Goal: Information Seeking & Learning: Learn about a topic

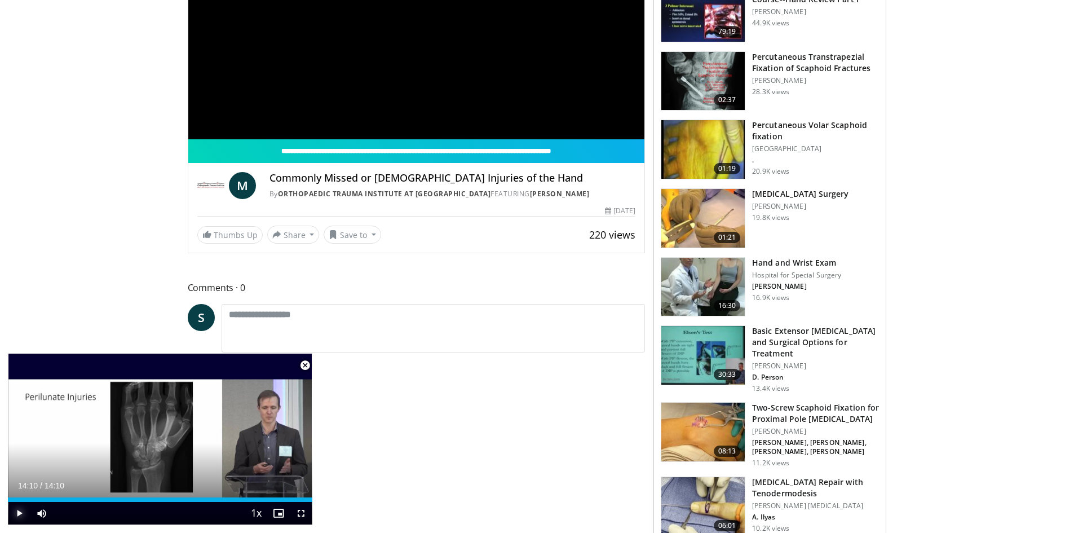
scroll to position [225, 0]
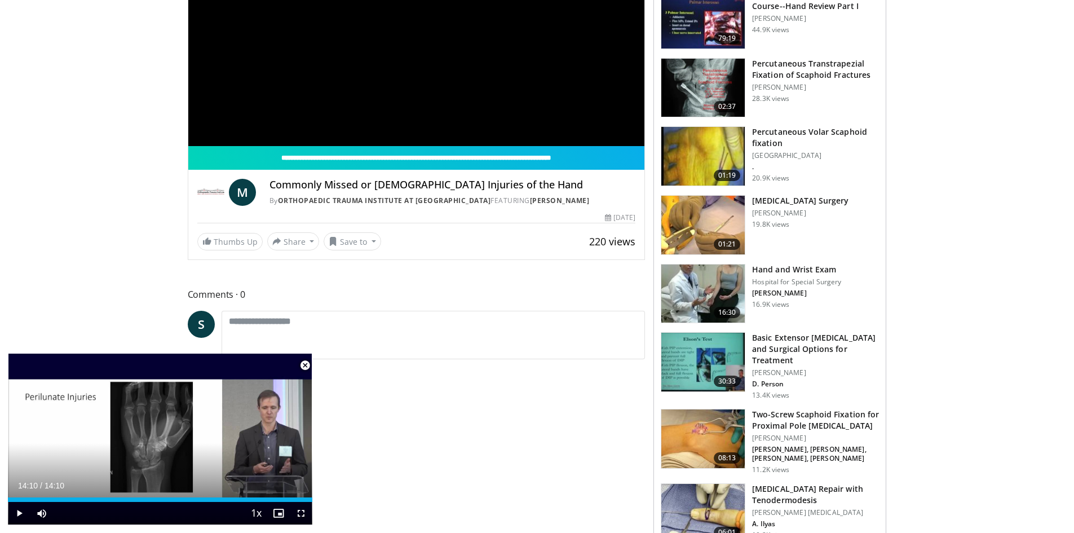
click at [303, 368] on span "Video Player" at bounding box center [305, 365] width 23 height 23
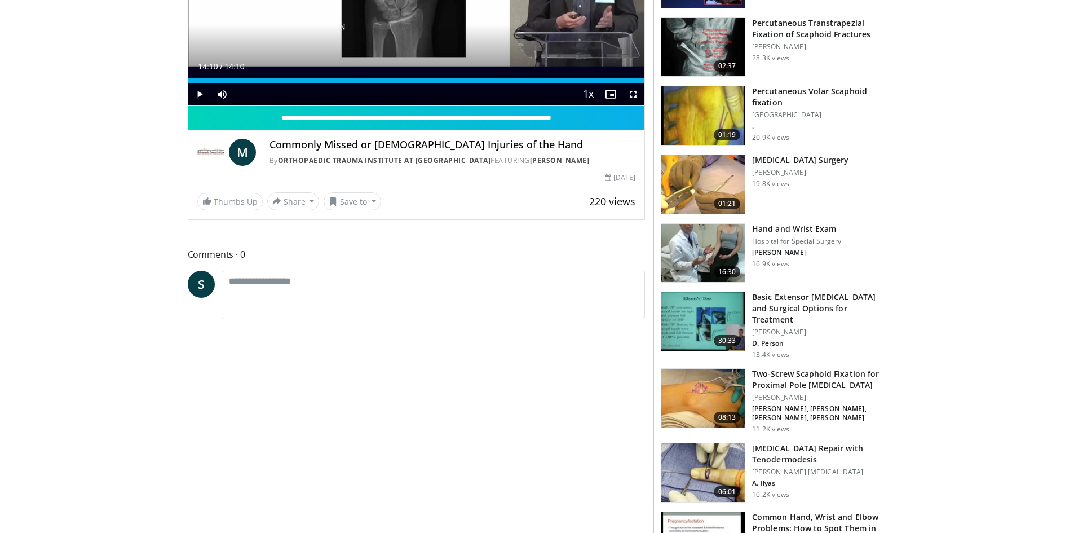
scroll to position [0, 0]
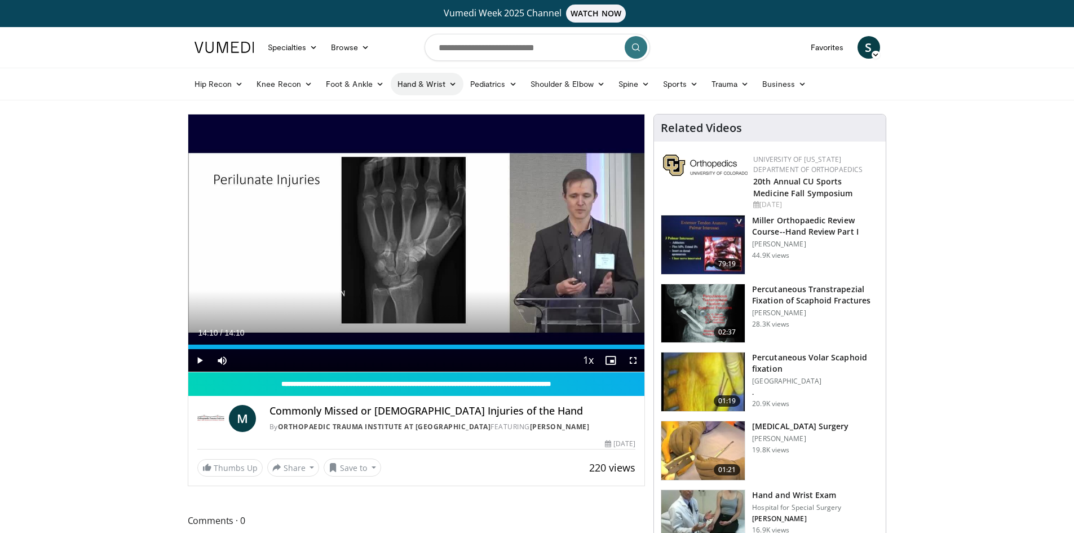
click at [409, 86] on link "Hand & Wrist" at bounding box center [427, 84] width 73 height 23
click at [418, 103] on link "Hand" at bounding box center [458, 110] width 134 height 18
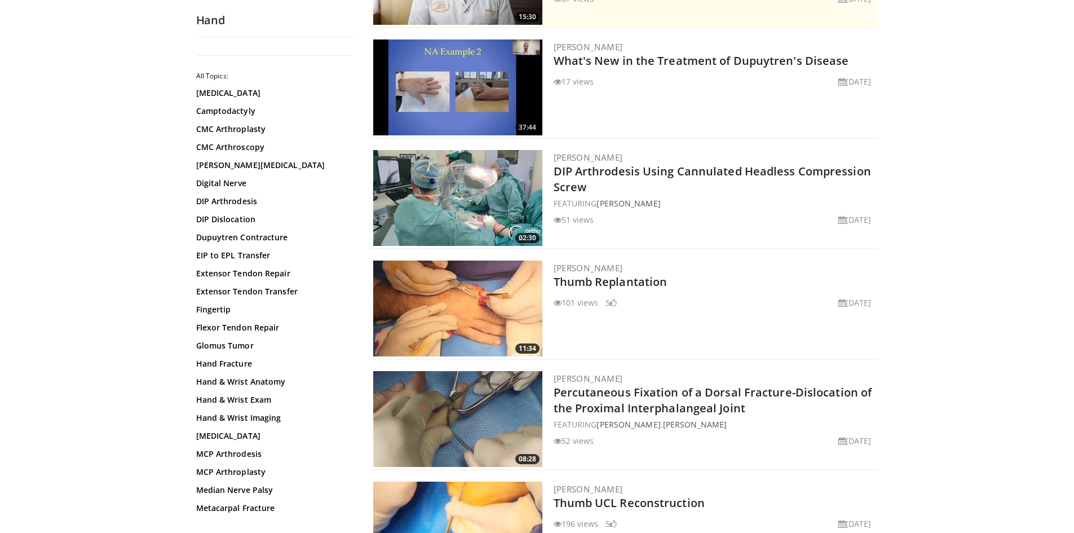
scroll to position [282, 0]
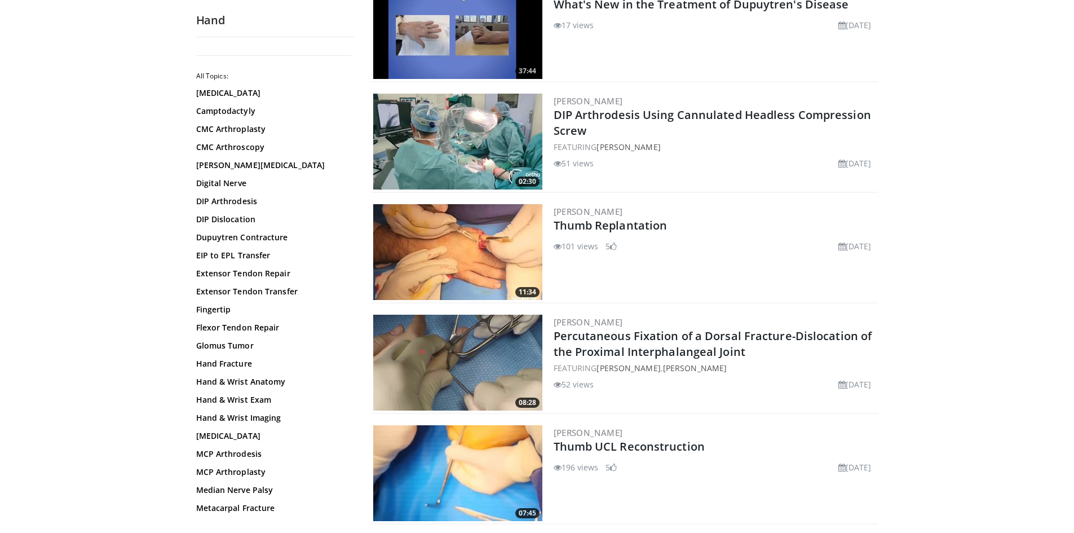
click at [515, 261] on img at bounding box center [457, 252] width 169 height 96
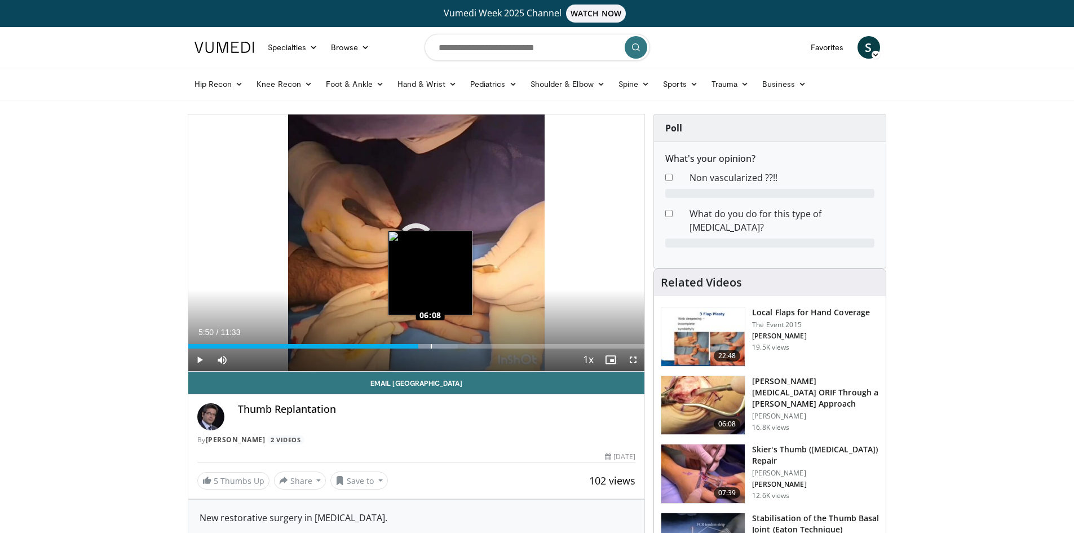
click at [430, 342] on div "Loaded : 59.10% 06:08 06:08" at bounding box center [416, 343] width 457 height 11
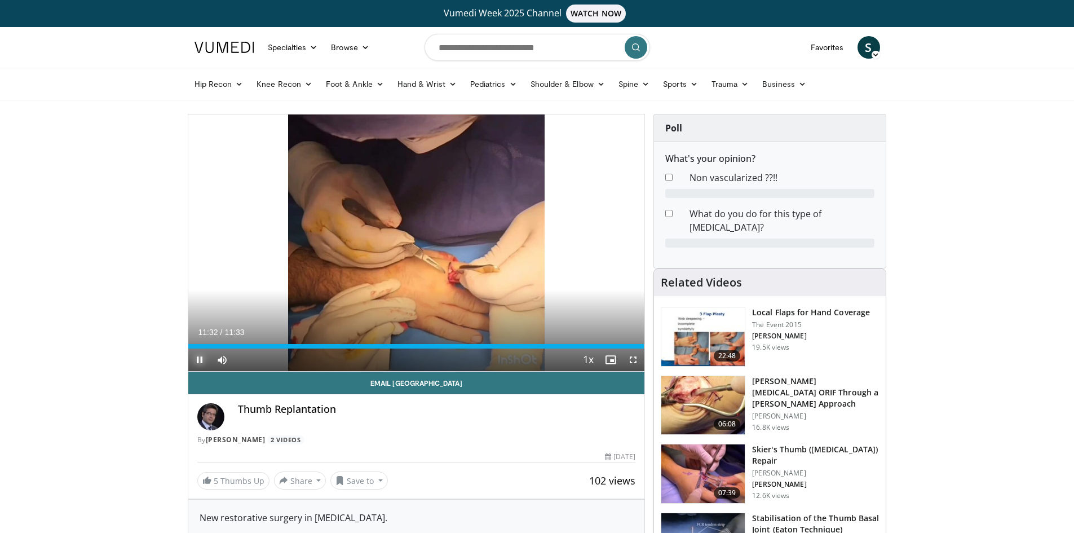
click at [200, 362] on span "Video Player" at bounding box center [199, 359] width 23 height 23
click at [632, 358] on span "Video Player" at bounding box center [633, 359] width 23 height 23
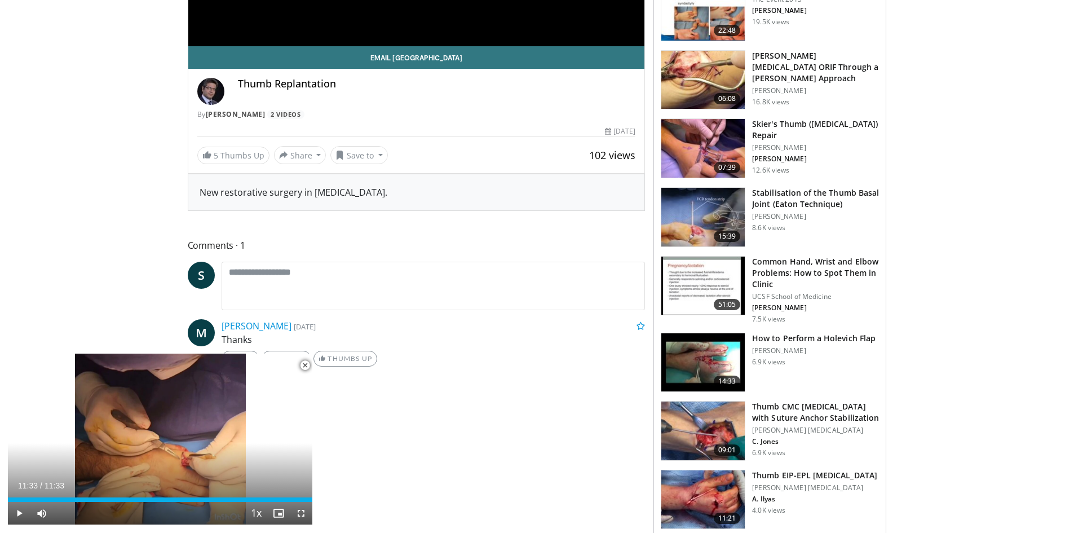
scroll to position [318, 0]
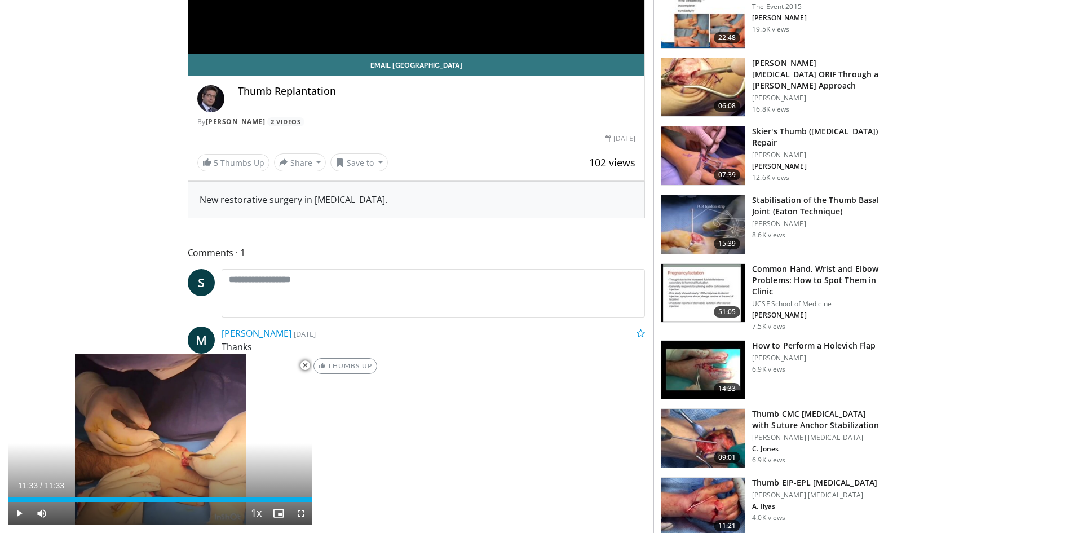
click at [300, 365] on span "Video Player" at bounding box center [305, 365] width 23 height 23
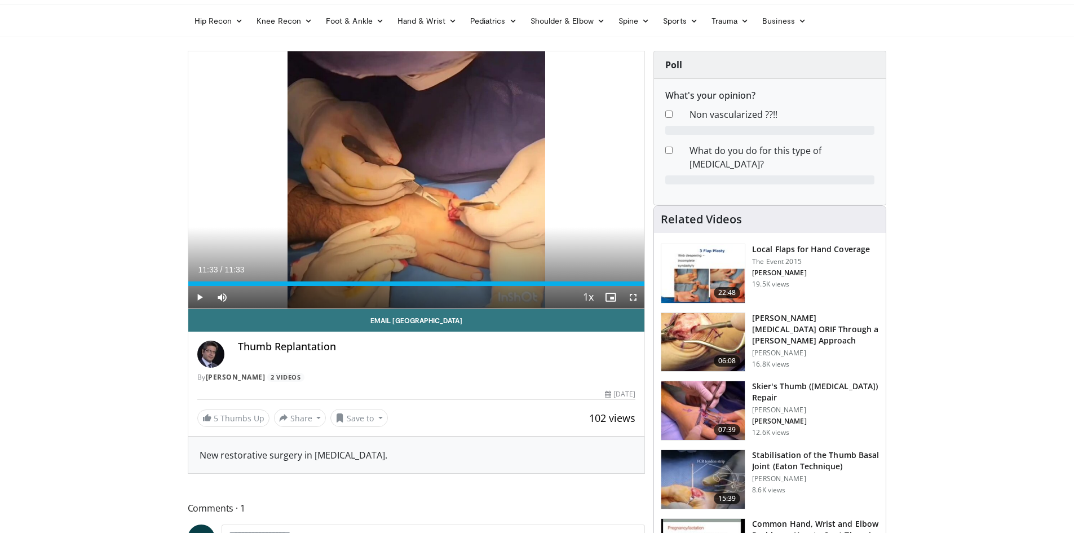
scroll to position [0, 0]
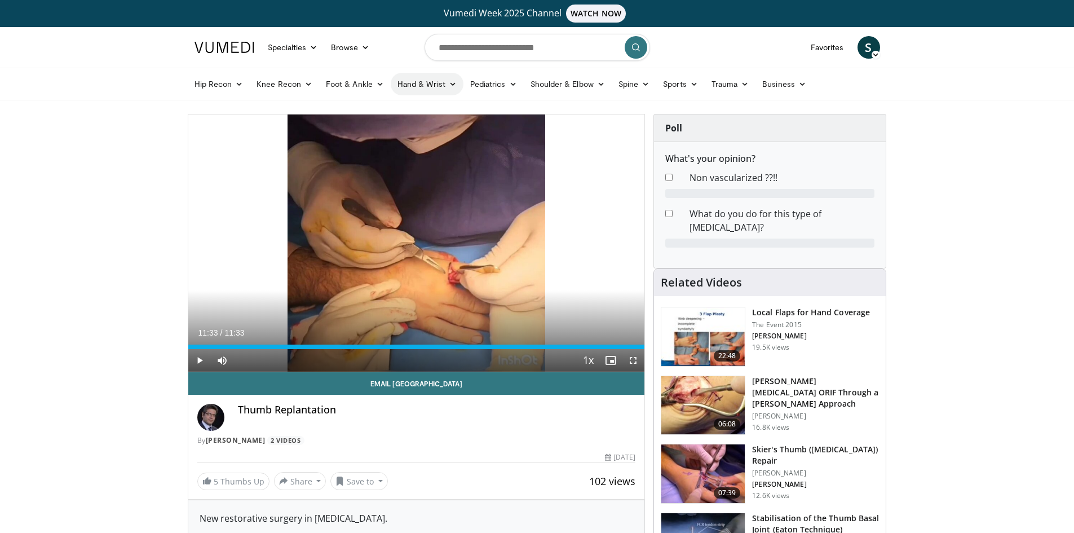
click at [413, 88] on link "Hand & Wrist" at bounding box center [427, 84] width 73 height 23
click at [414, 114] on link "Hand" at bounding box center [458, 110] width 134 height 18
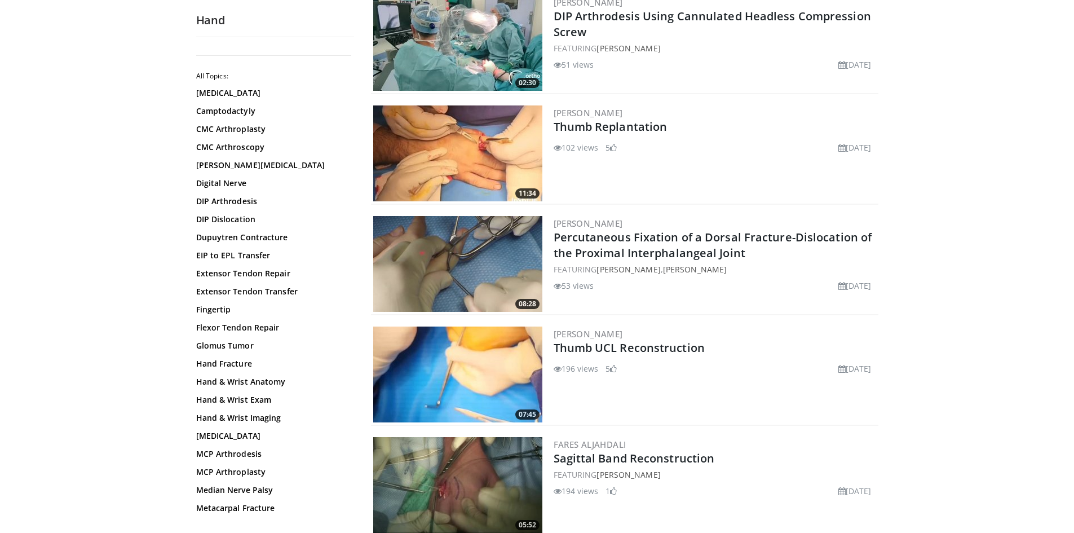
scroll to position [395, 0]
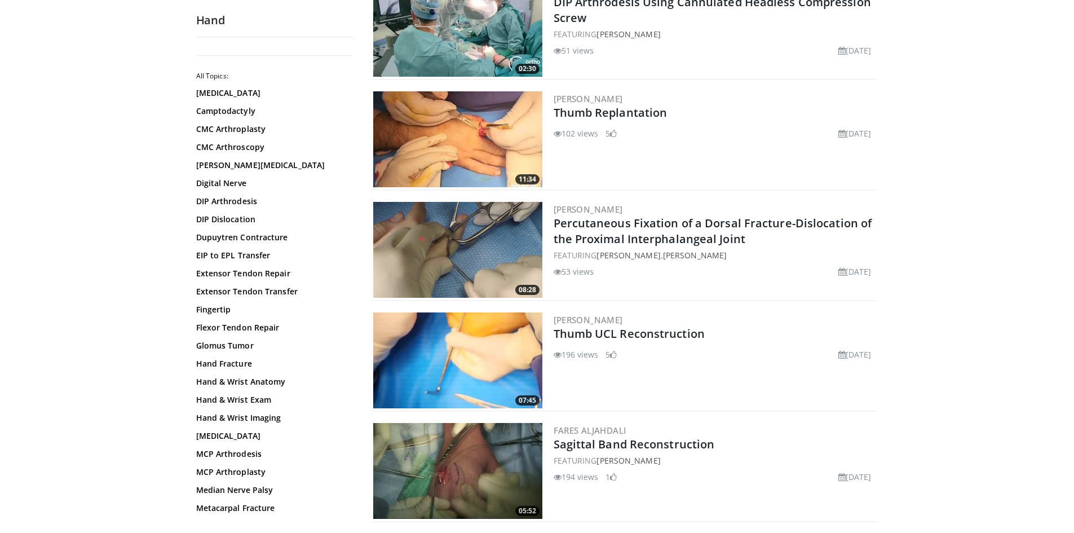
click at [495, 235] on img at bounding box center [457, 250] width 169 height 96
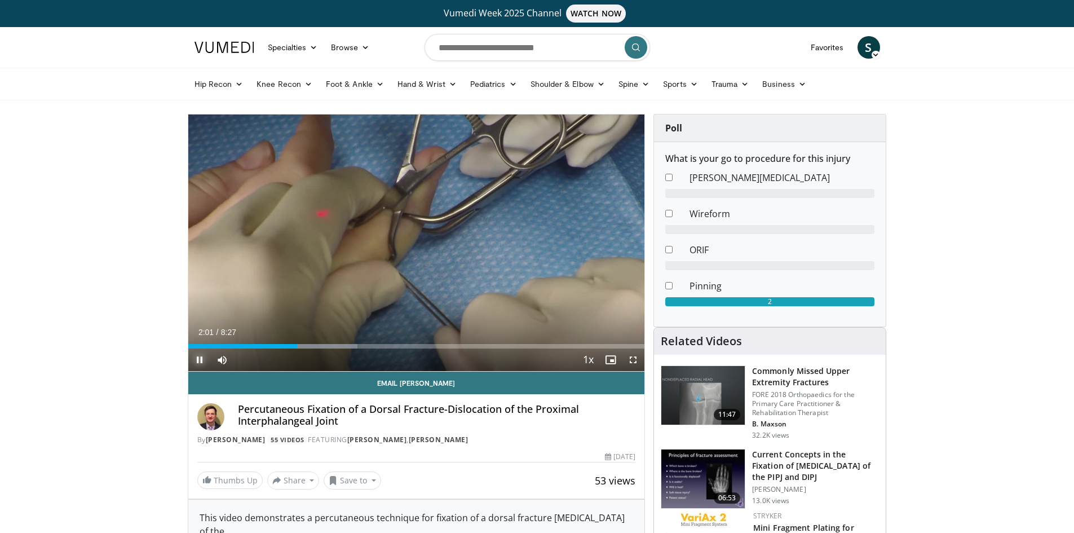
click at [203, 359] on span "Video Player" at bounding box center [199, 359] width 23 height 23
click at [200, 361] on span "Video Player" at bounding box center [199, 359] width 23 height 23
click at [336, 349] on div "Current Time 8:18 / Duration 8:27 Pause Skip Backward Skip Forward Mute Loaded …" at bounding box center [416, 359] width 457 height 23
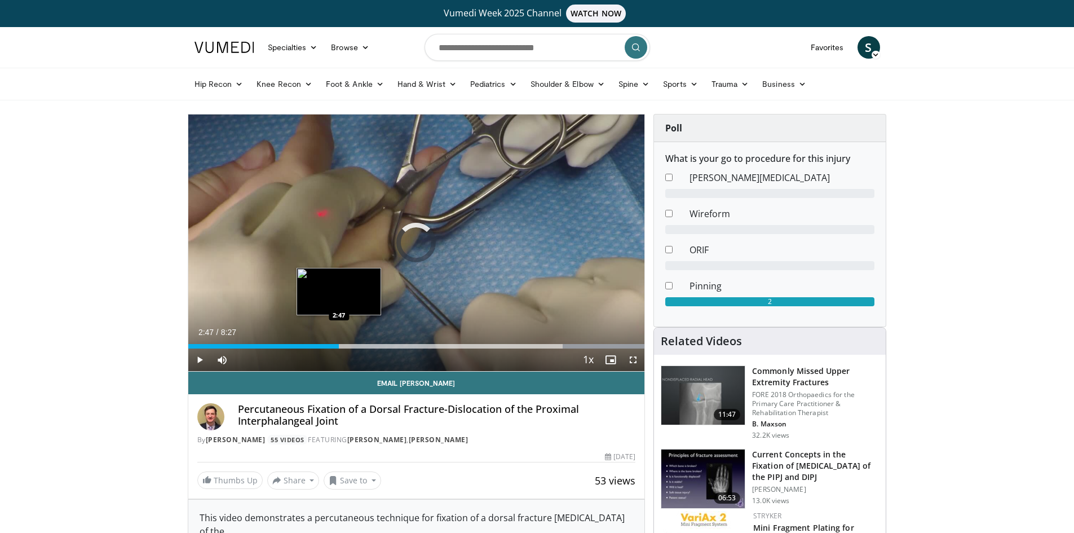
click at [339, 344] on div "2:47" at bounding box center [263, 346] width 151 height 5
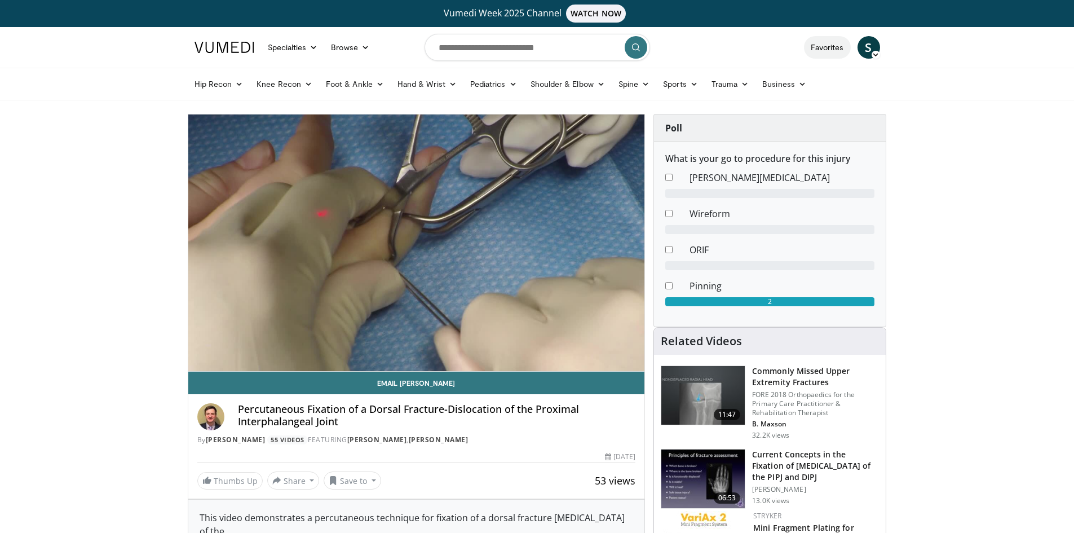
click at [827, 54] on link "Favorites" at bounding box center [827, 47] width 47 height 23
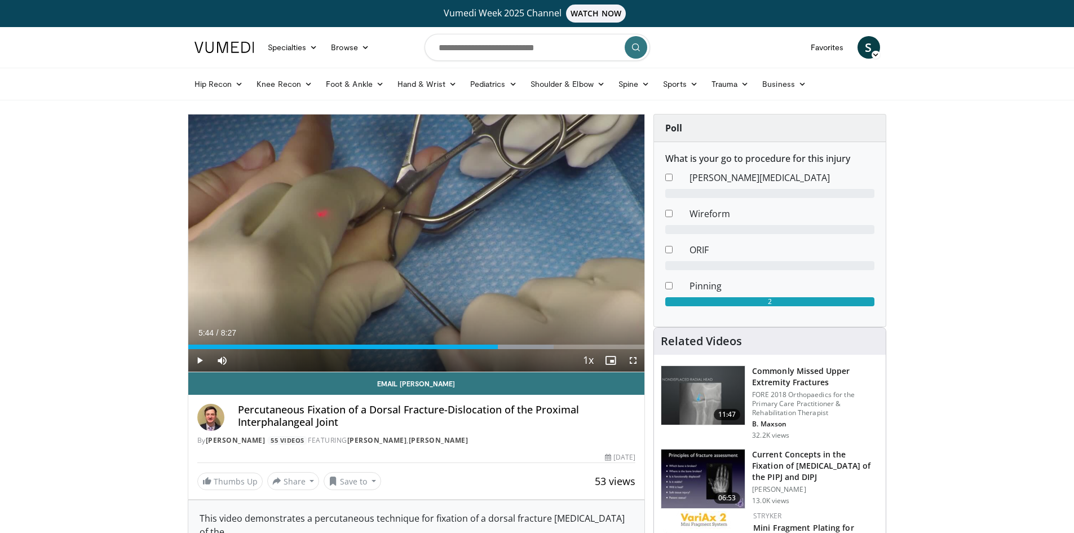
click at [871, 54] on span "S" at bounding box center [868, 47] width 23 height 23
click at [771, 111] on link "Thumbs Up" at bounding box center [811, 110] width 134 height 18
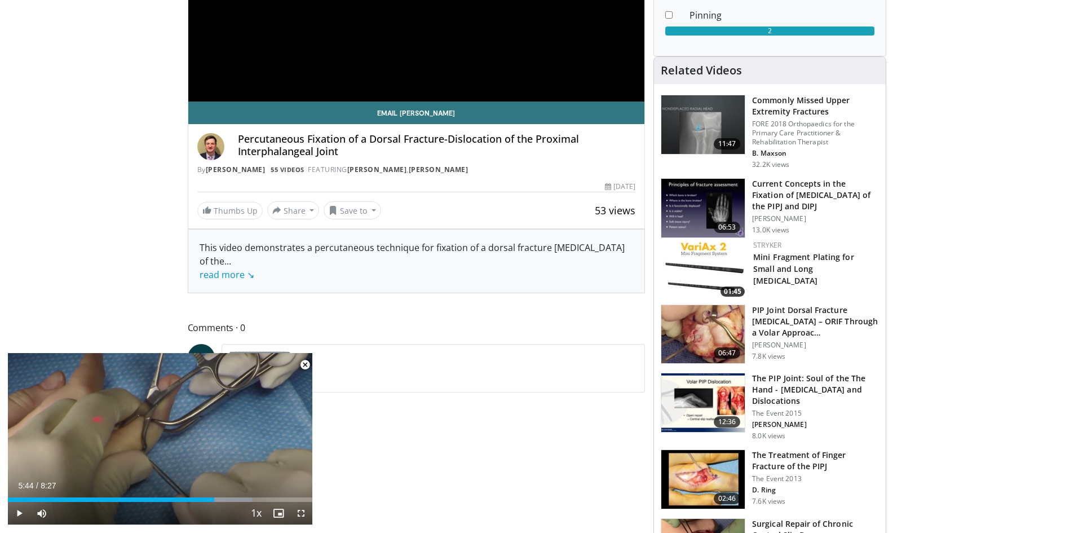
scroll to position [338, 0]
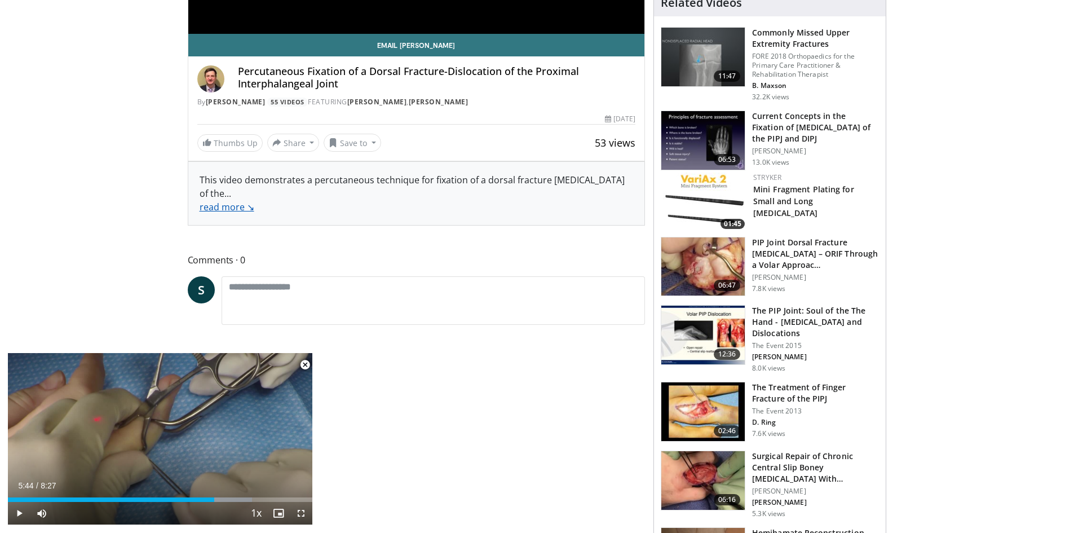
click at [227, 201] on link "read more ↘" at bounding box center [227, 207] width 55 height 12
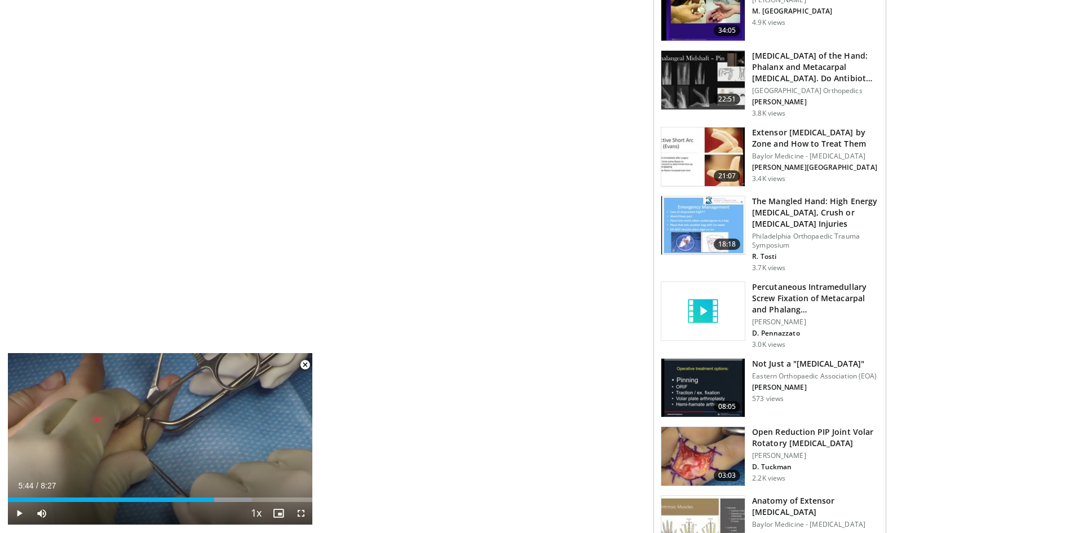
scroll to position [1071, 0]
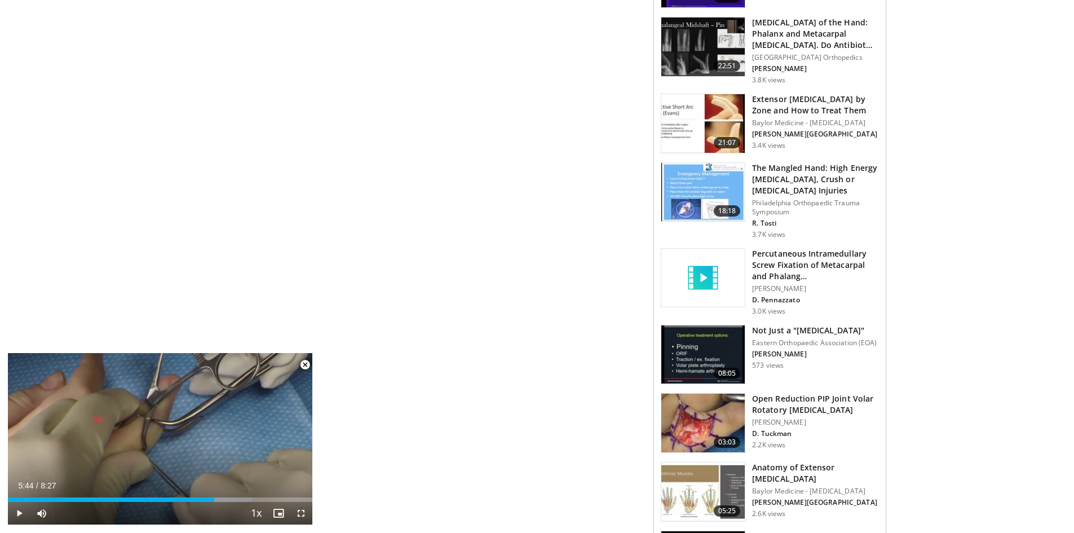
click at [303, 367] on span "Video Player" at bounding box center [305, 364] width 23 height 23
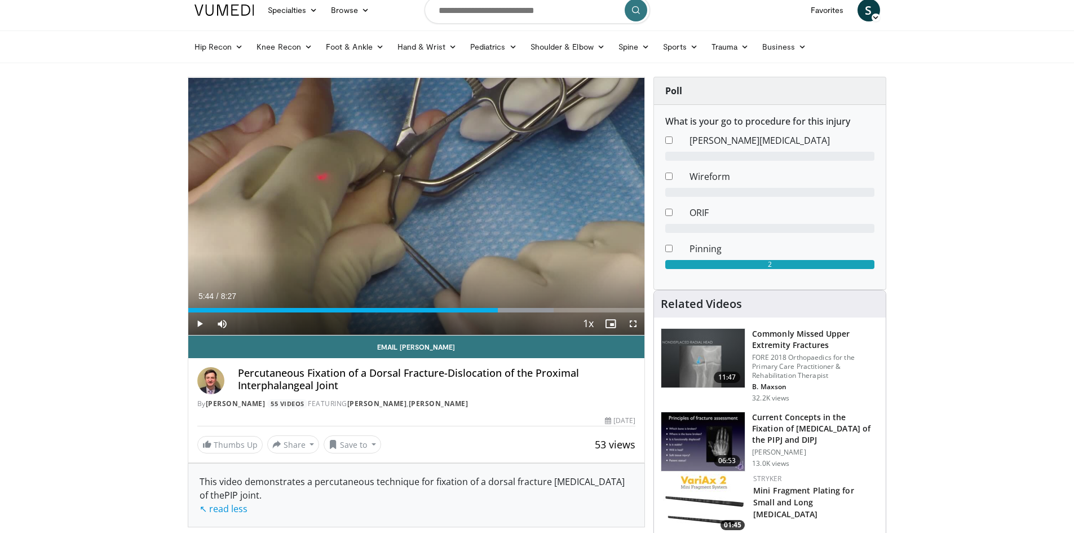
scroll to position [0, 0]
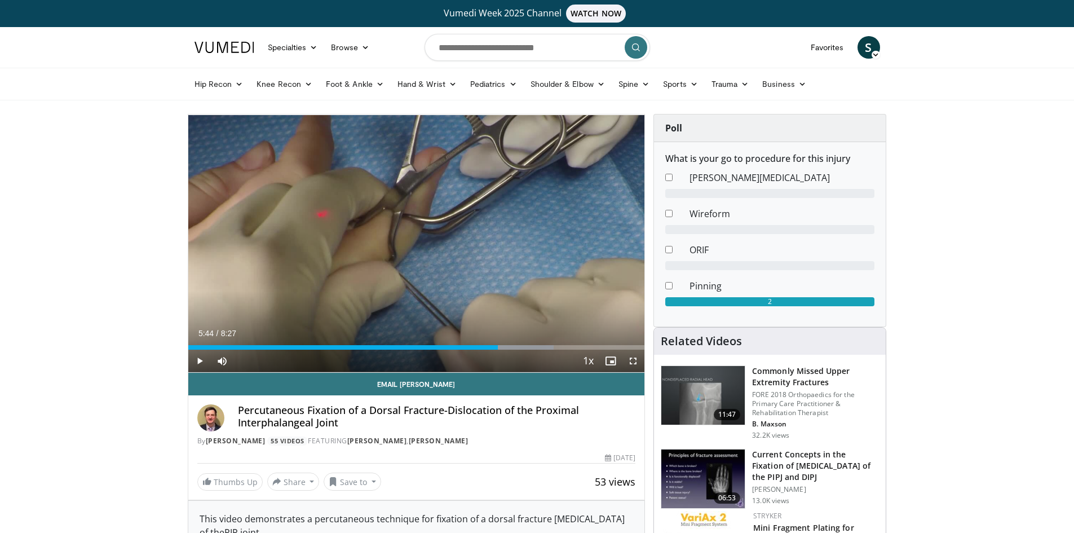
click at [876, 56] on icon at bounding box center [875, 55] width 8 height 8
click at [800, 77] on link "Add a Video" at bounding box center [811, 74] width 134 height 18
click at [876, 56] on icon at bounding box center [875, 55] width 8 height 8
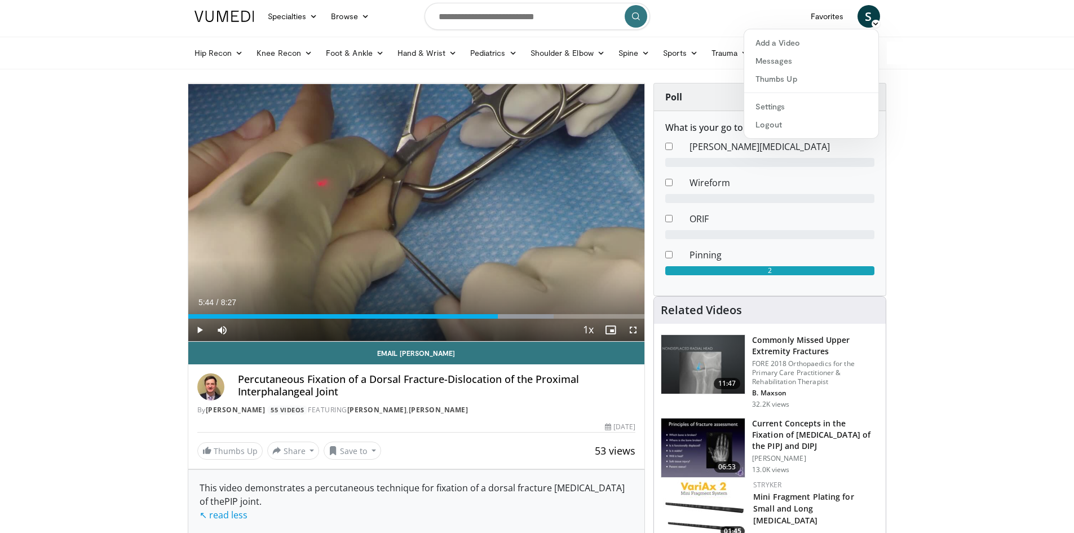
scroll to position [56, 0]
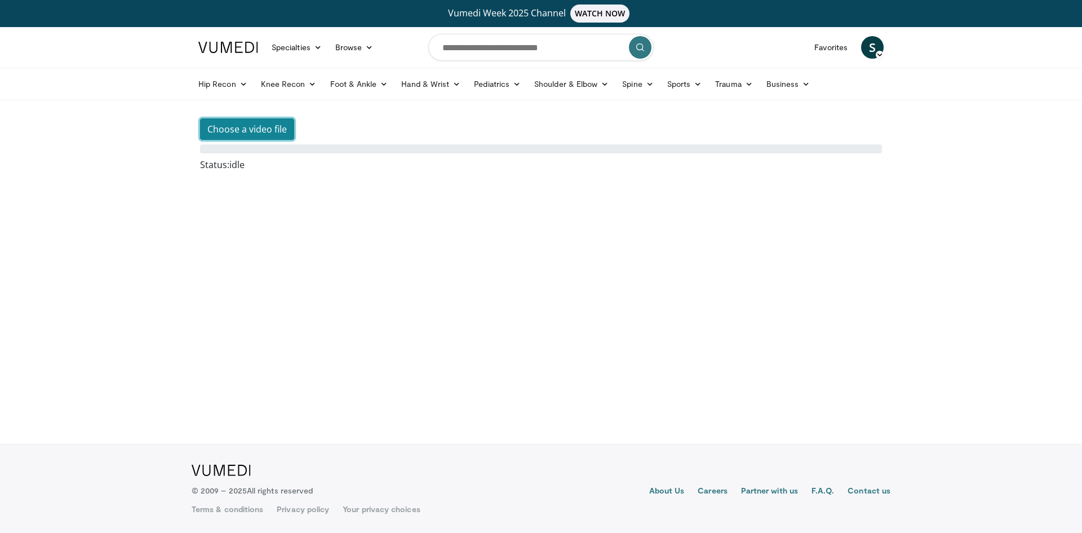
click at [275, 133] on button "Choose a video file" at bounding box center [247, 128] width 94 height 21
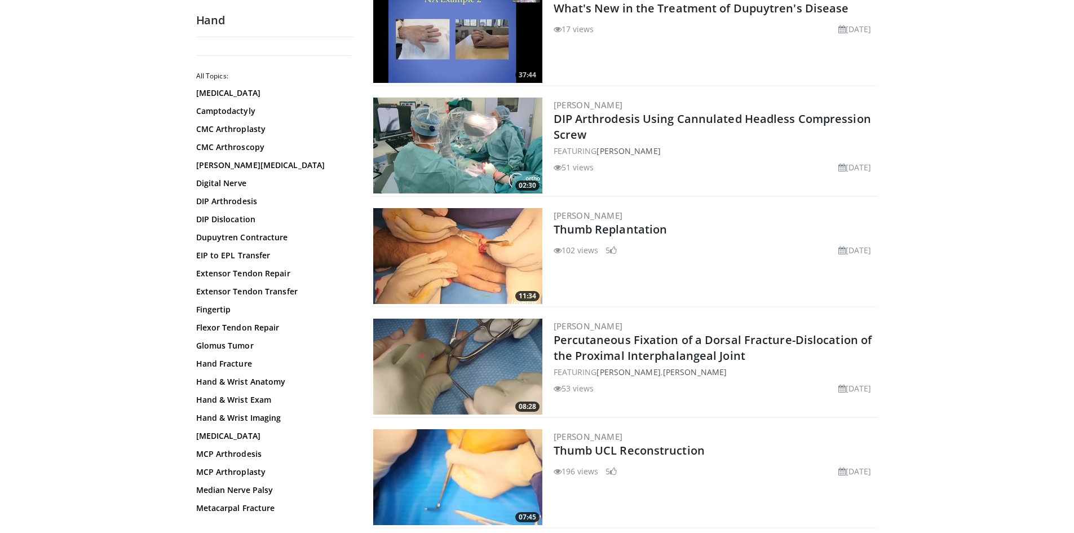
scroll to position [225, 0]
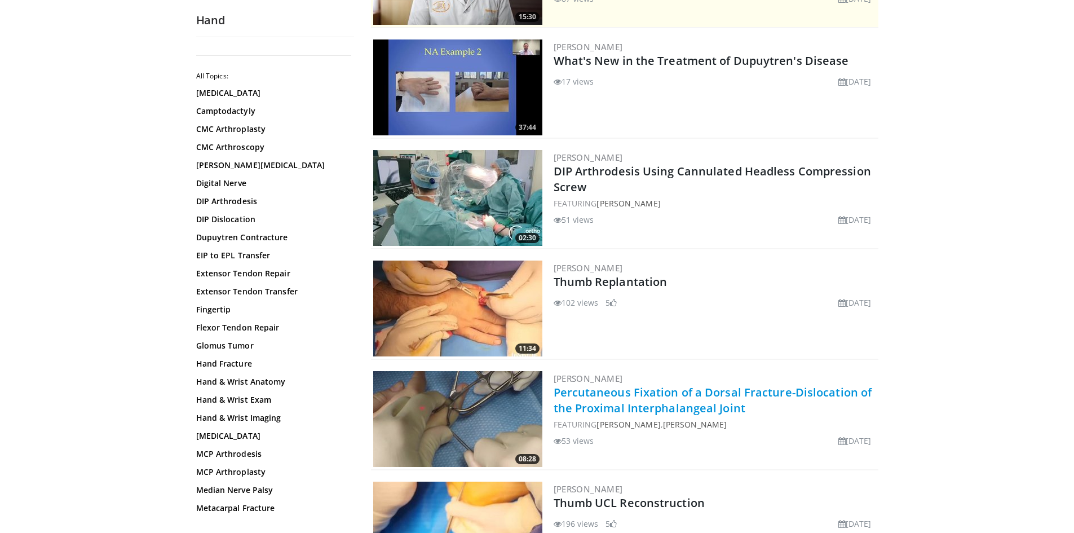
click at [589, 399] on link "Percutaneous Fixation of a Dorsal Fracture-Dislocation of the Proximal Interpha…" at bounding box center [713, 399] width 318 height 31
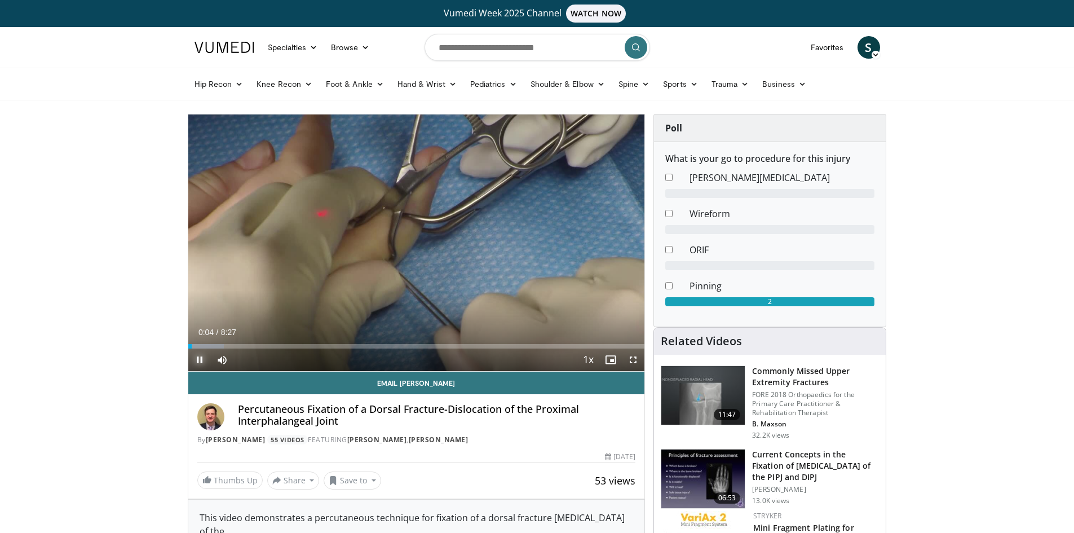
click at [201, 360] on span "Video Player" at bounding box center [199, 359] width 23 height 23
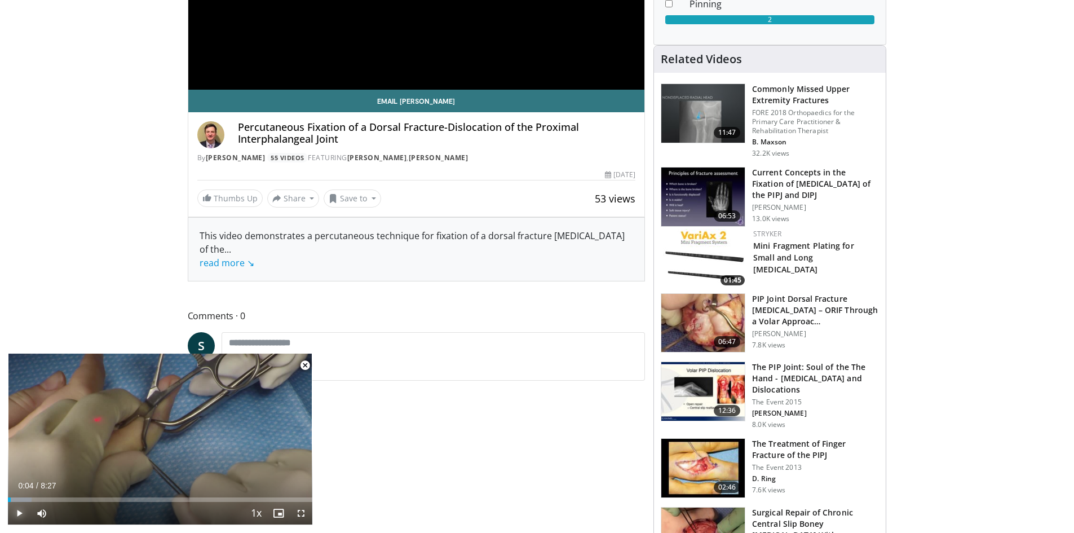
scroll to position [225, 0]
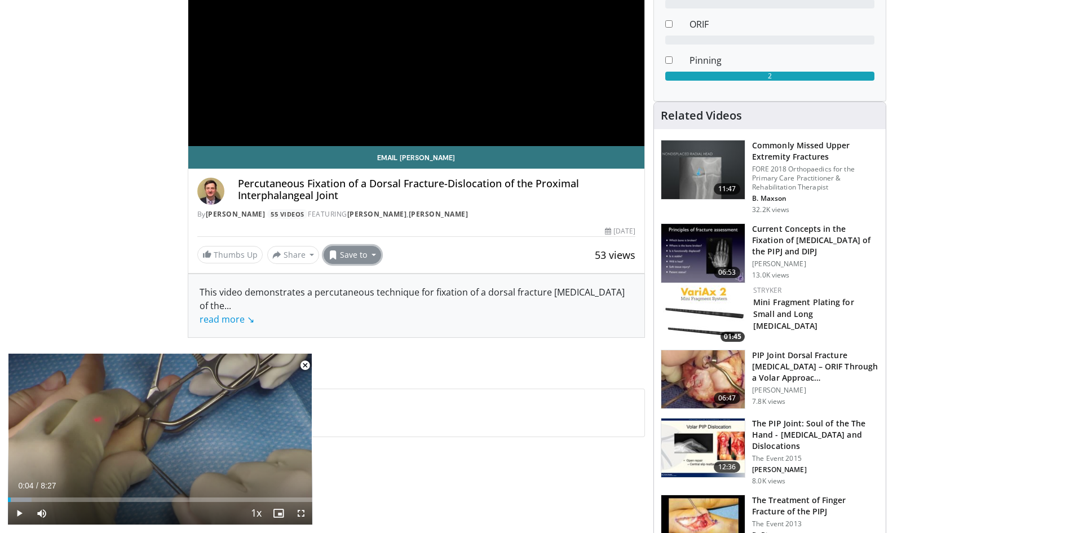
click at [373, 256] on button "Save to" at bounding box center [352, 255] width 57 height 18
click at [369, 278] on span "Add to Favorites" at bounding box center [372, 279] width 69 height 12
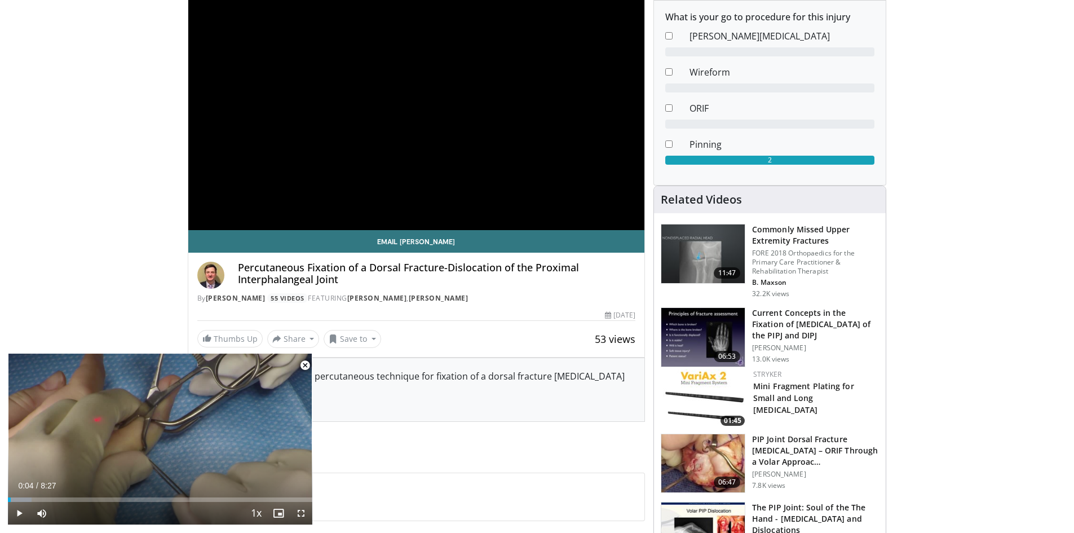
scroll to position [0, 0]
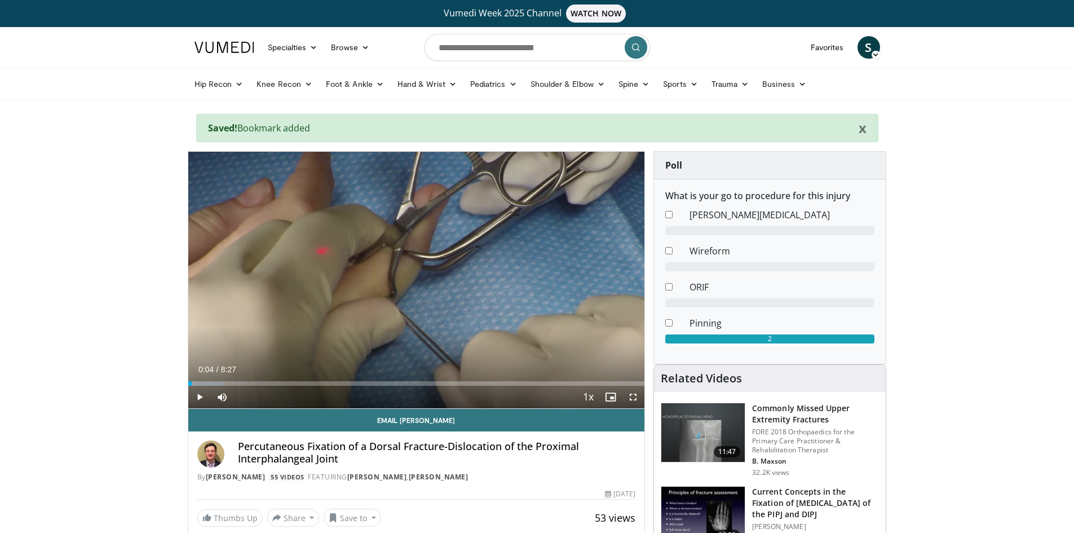
click at [872, 56] on icon at bounding box center [875, 55] width 8 height 8
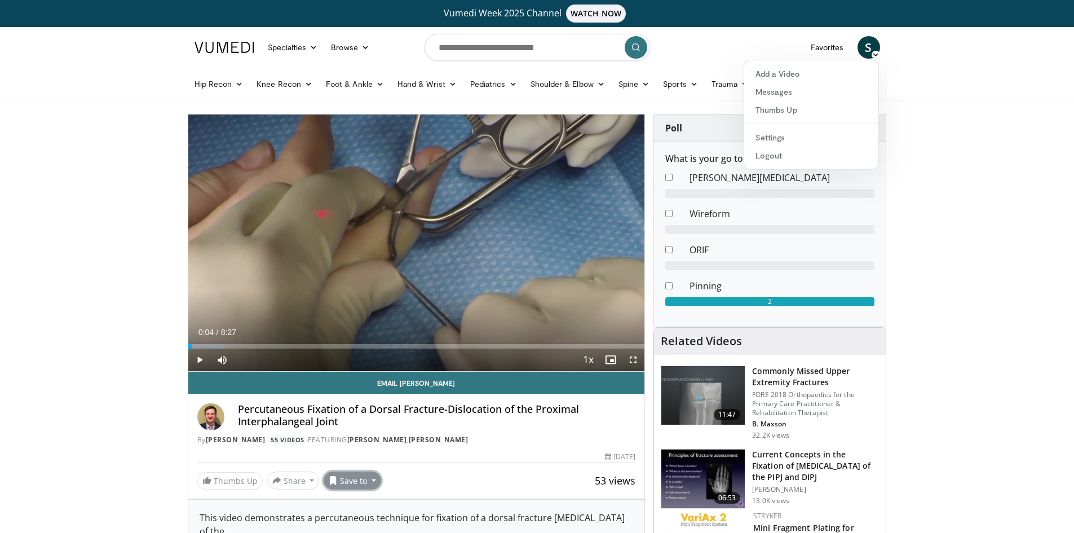
click at [375, 479] on button "Save to" at bounding box center [352, 480] width 57 height 18
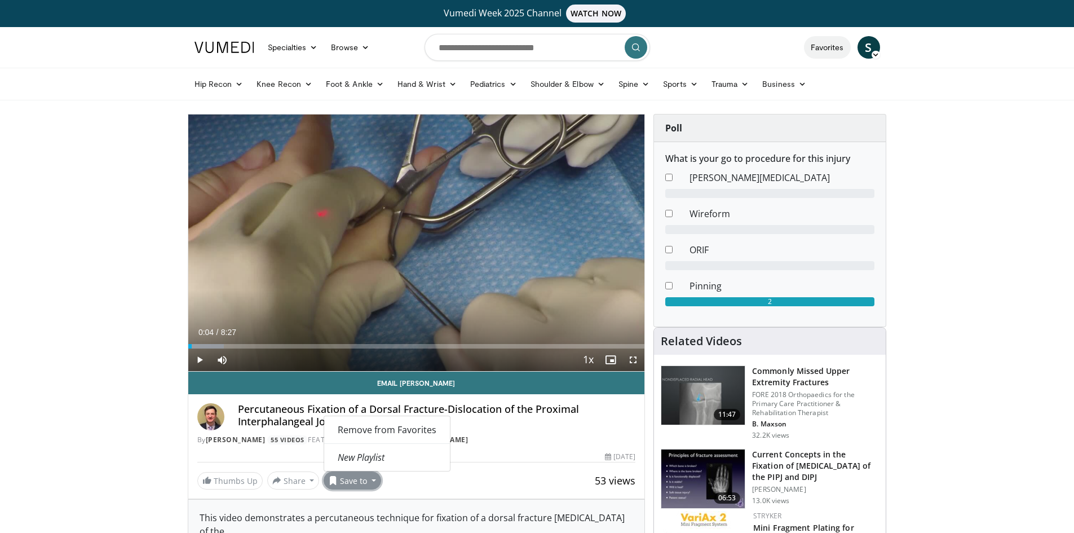
click at [830, 47] on link "Favorites" at bounding box center [827, 47] width 47 height 23
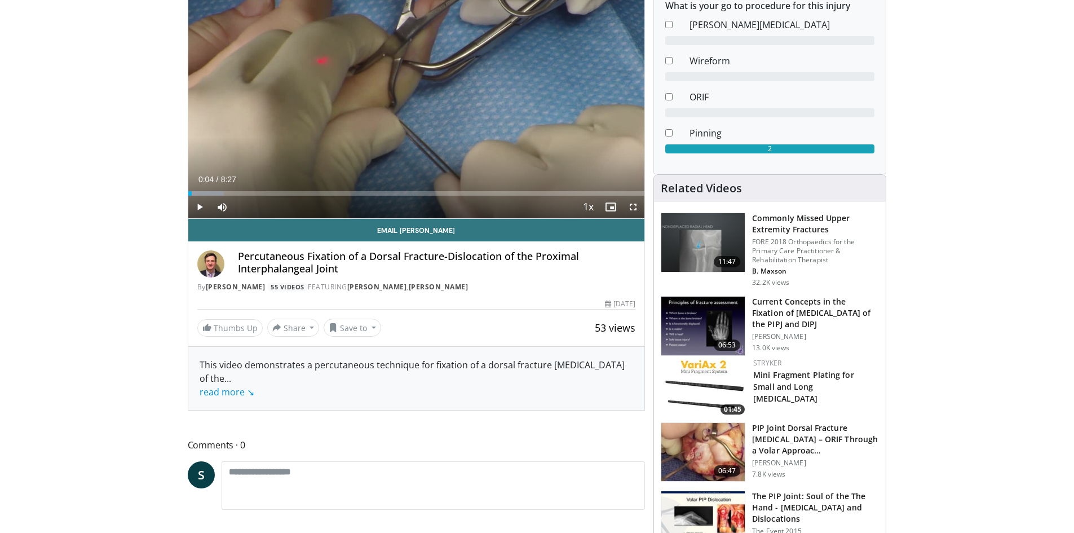
scroll to position [169, 0]
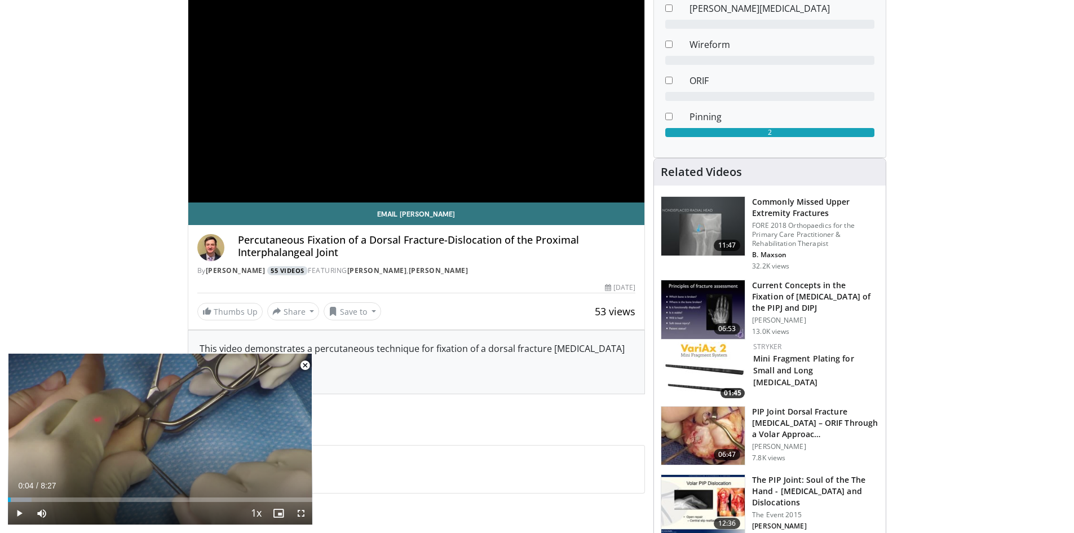
click at [285, 266] on link "55 Videos" at bounding box center [287, 271] width 41 height 10
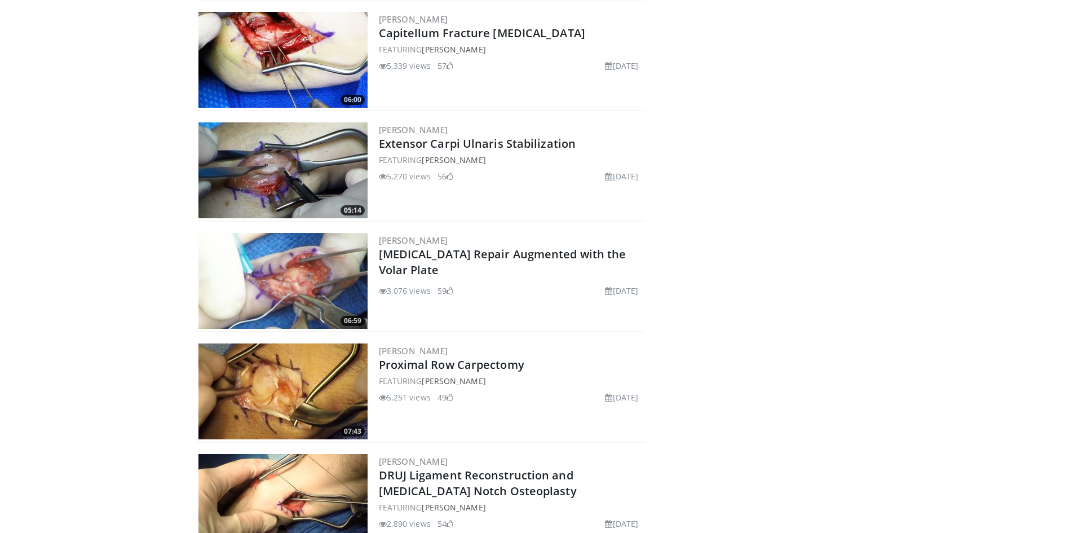
scroll to position [2706, 0]
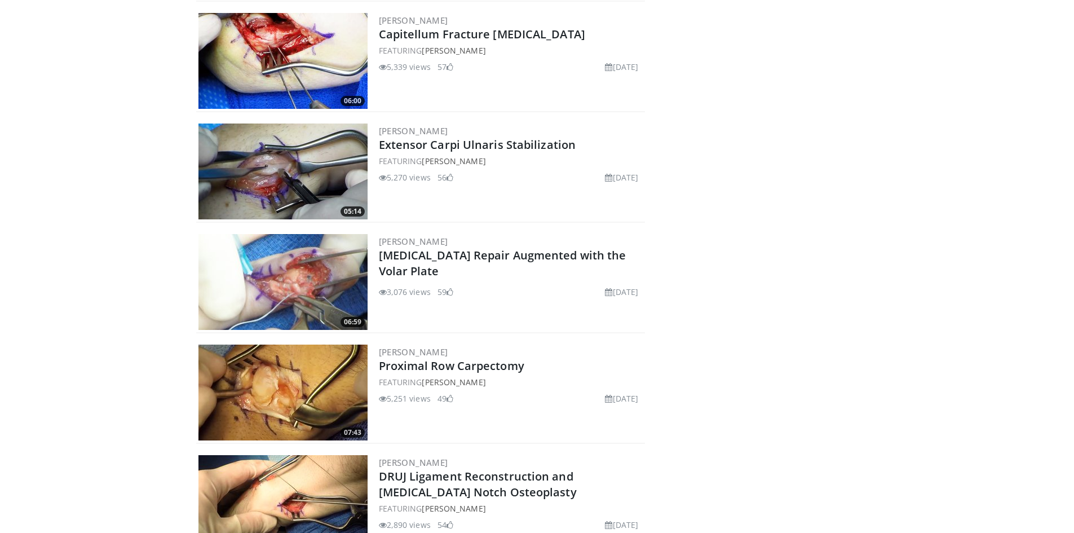
click at [307, 260] on img at bounding box center [282, 282] width 169 height 96
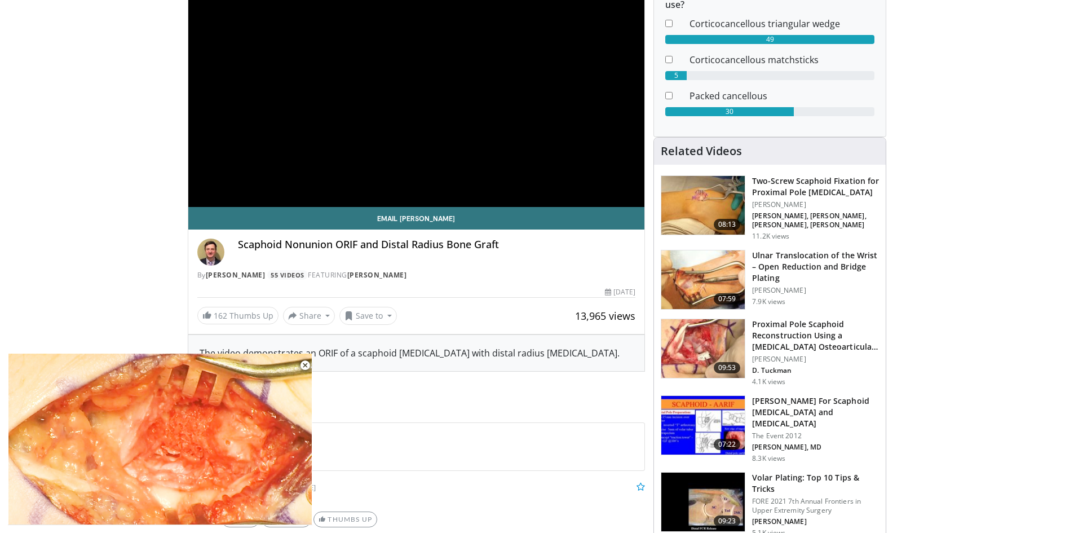
scroll to position [169, 0]
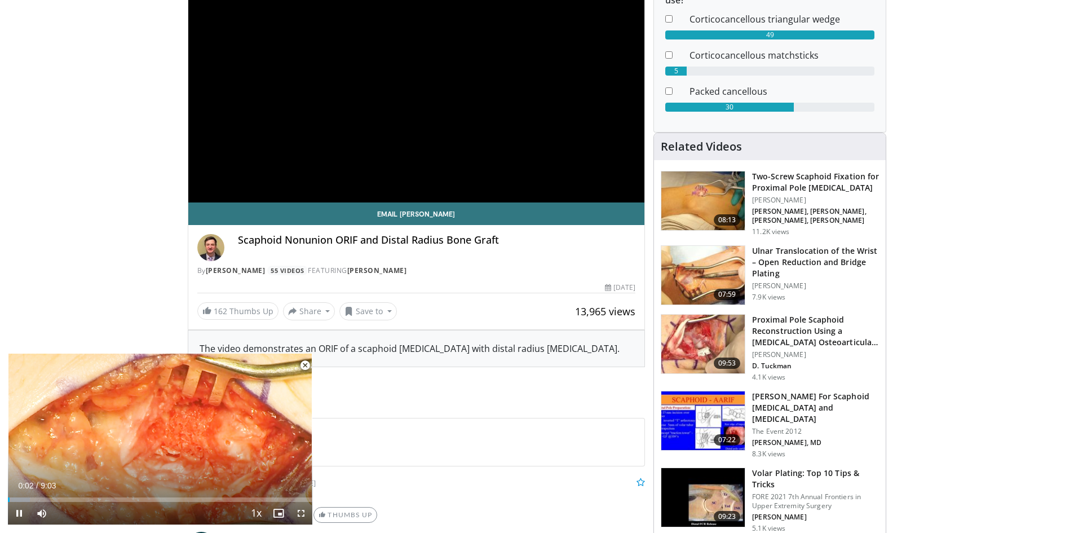
click at [302, 362] on span "Video Player" at bounding box center [305, 365] width 23 height 23
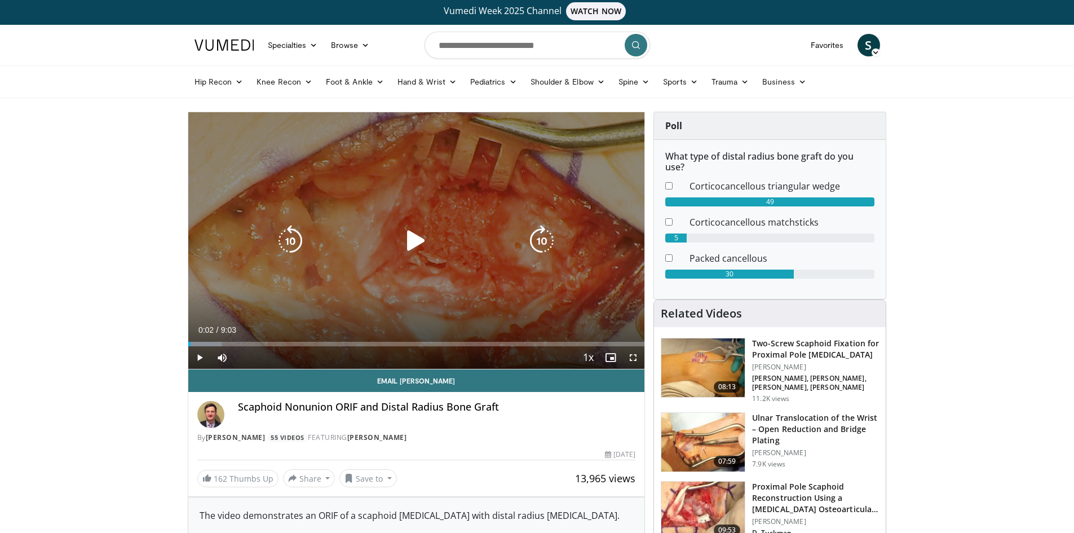
scroll to position [0, 0]
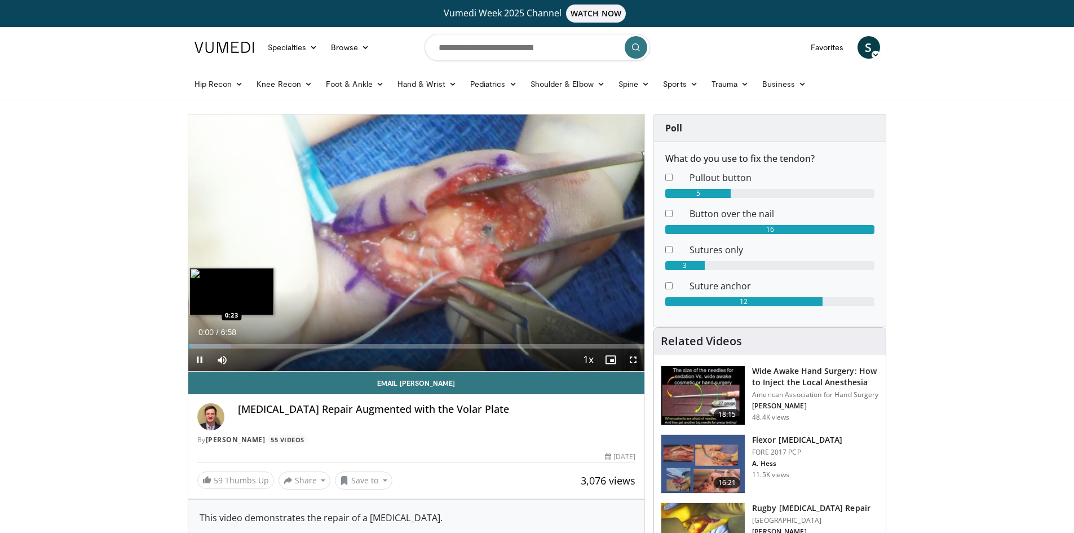
click at [213, 342] on div "Loaded : 9.47% 0:01 0:23" at bounding box center [416, 343] width 457 height 11
click at [242, 347] on div "Loaded : 14.36% 0:24 0:51" at bounding box center [416, 346] width 457 height 5
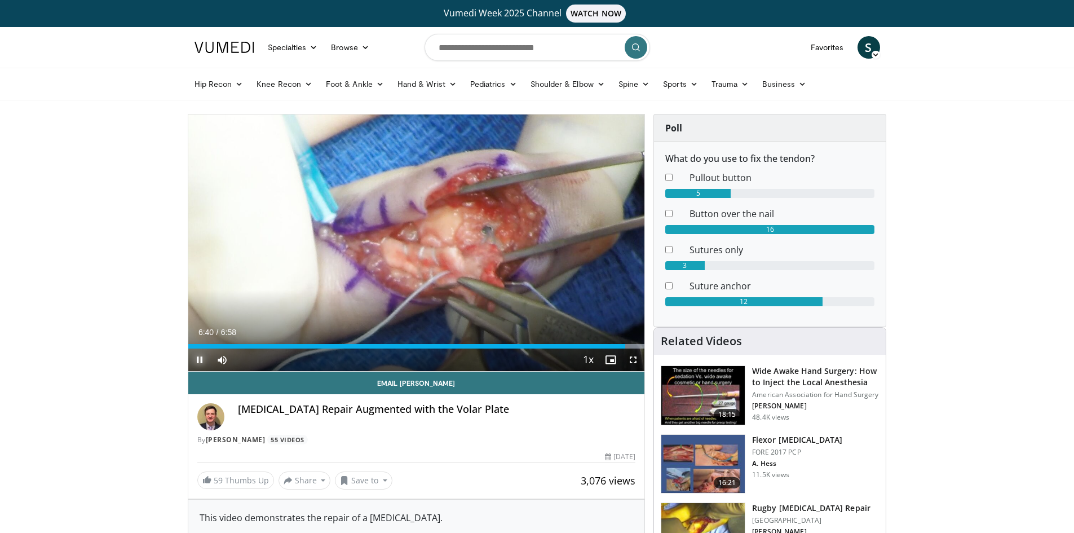
click at [199, 359] on span "Video Player" at bounding box center [199, 359] width 23 height 23
